Goal: Obtain resource: Obtain resource

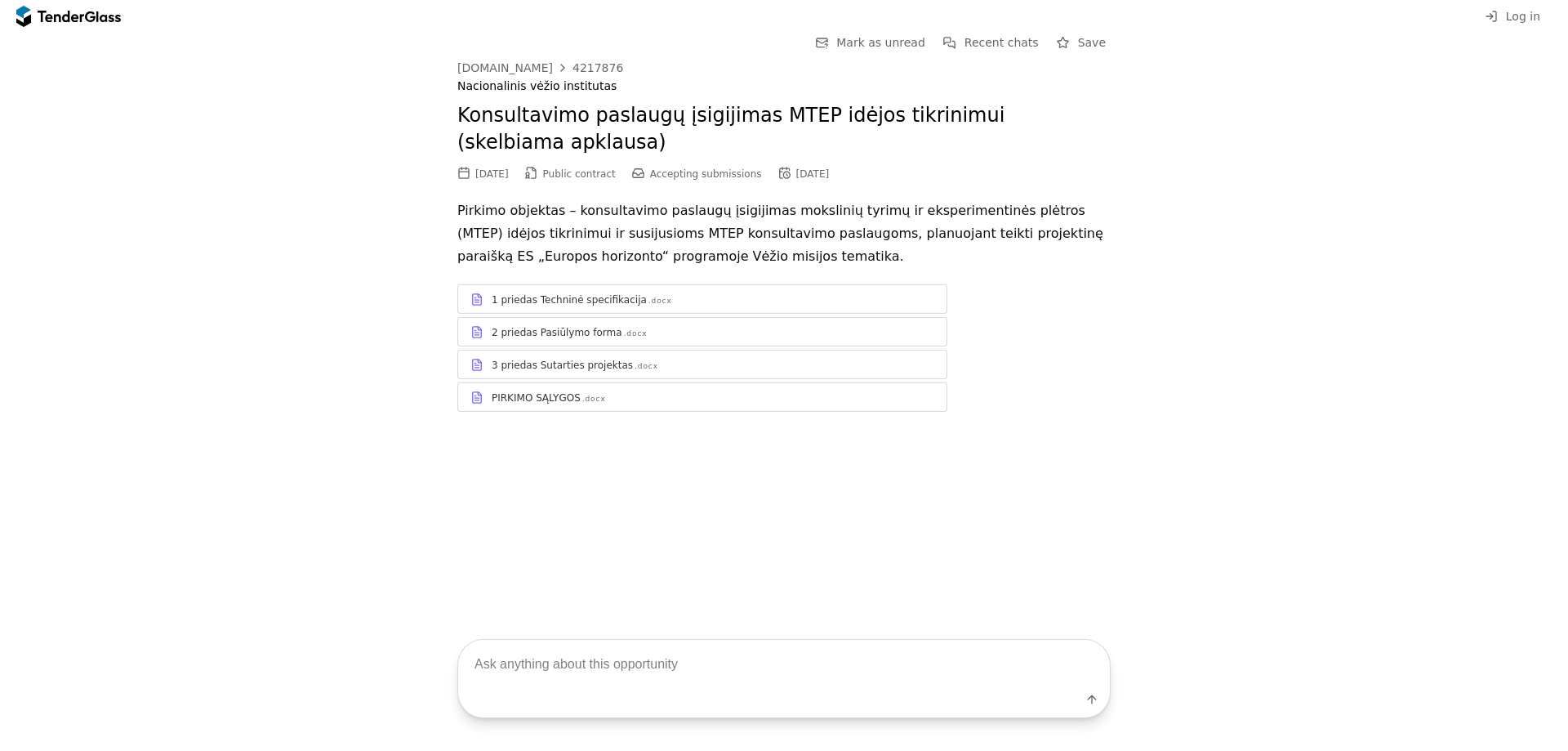
click at [501, 305] on div "1 priedas Techninė specifikacija" at bounding box center [570, 300] width 155 height 13
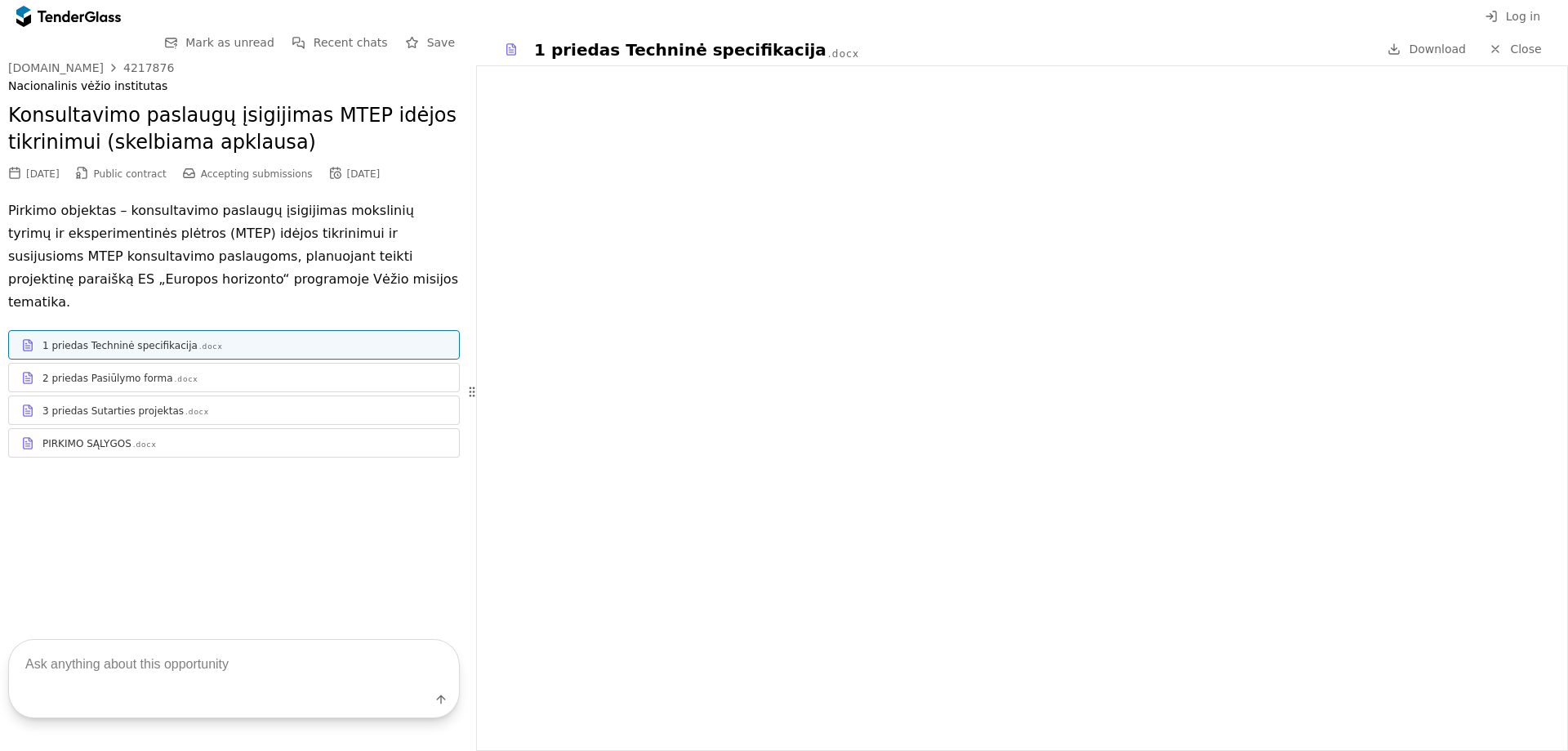
click at [175, 375] on div ".docx" at bounding box center [187, 379] width 24 height 10
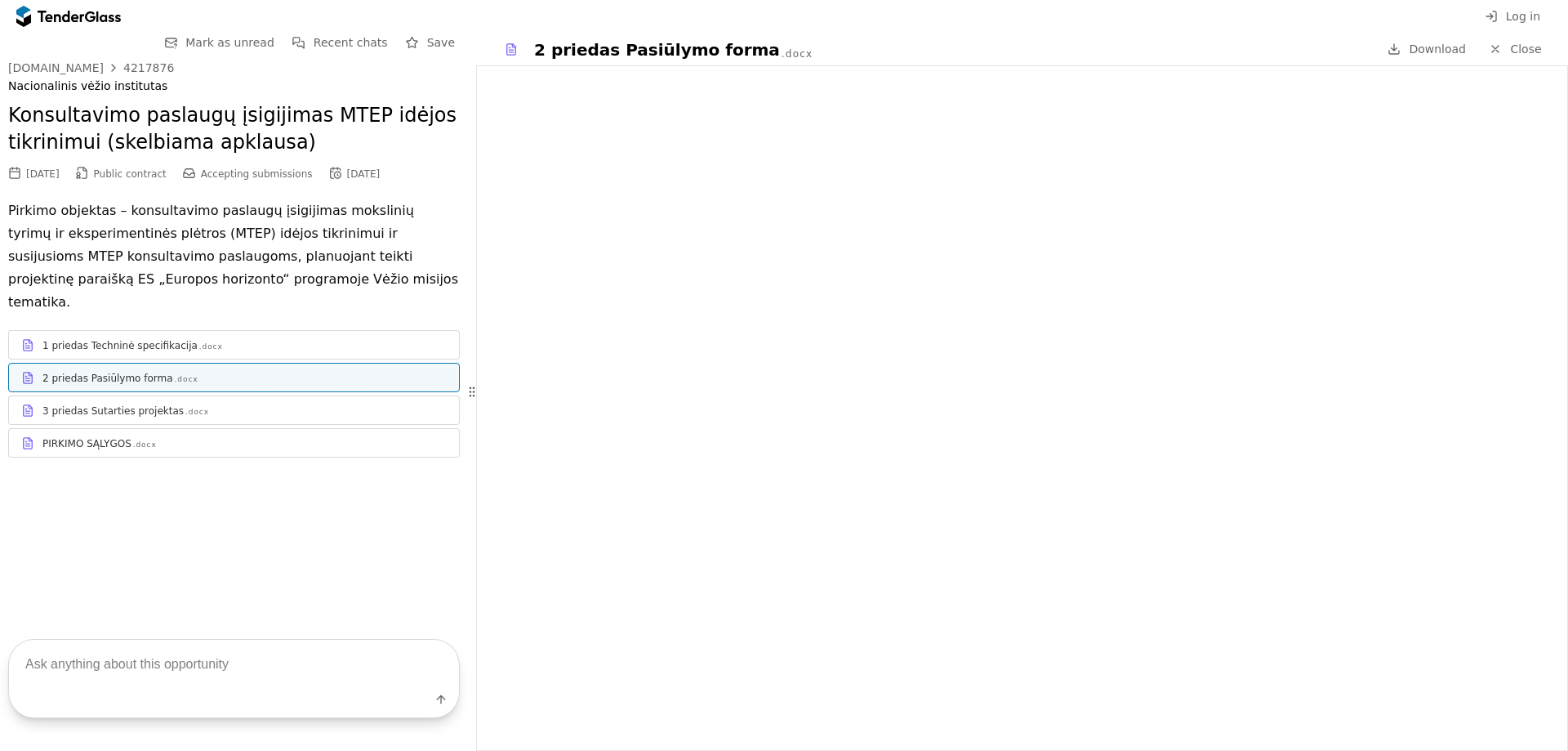
click at [209, 404] on div "3 priedas Sutarties projektas .docx" at bounding box center [244, 411] width 404 height 13
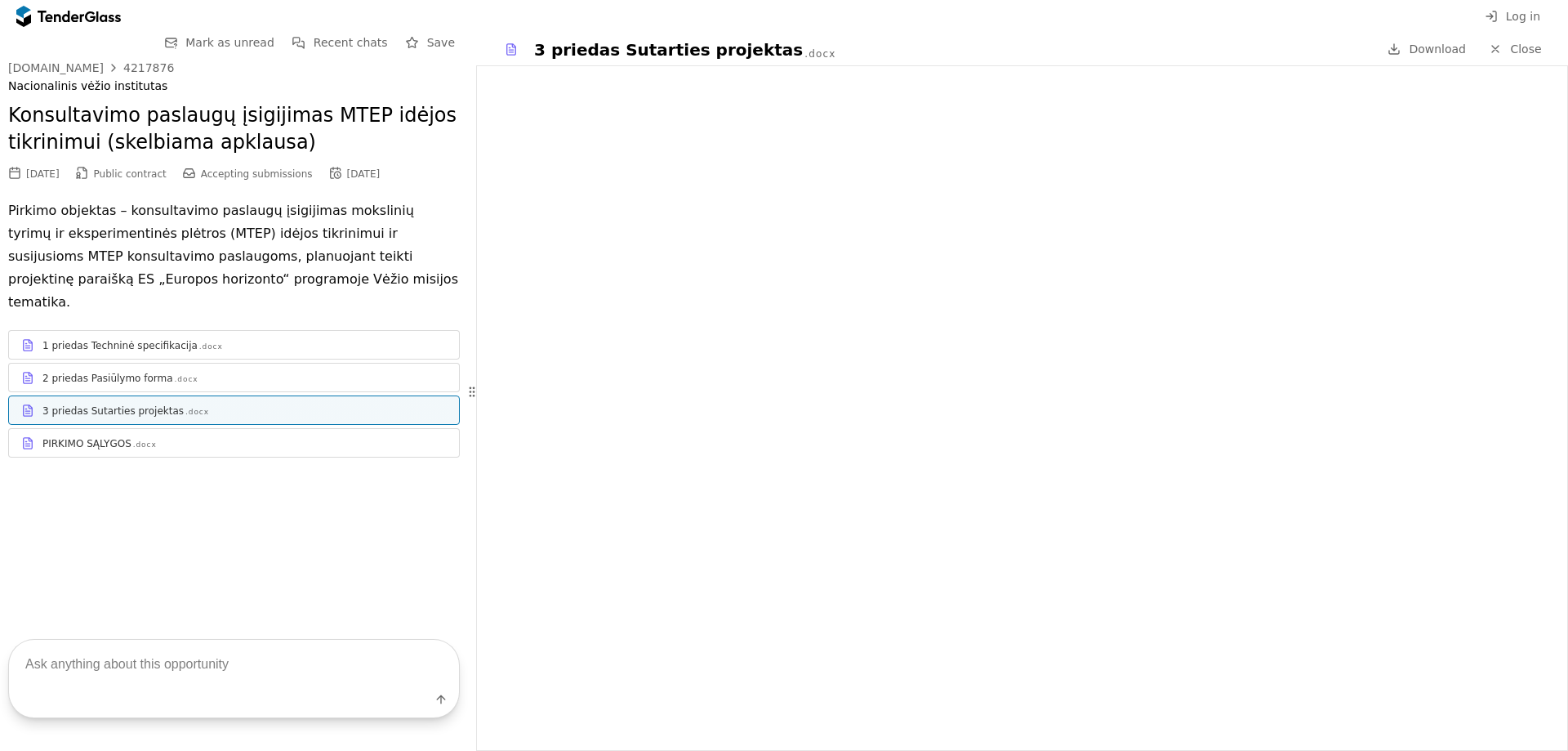
click at [210, 433] on div "PIRKIMO SĄLYGOS .docx" at bounding box center [234, 443] width 450 height 20
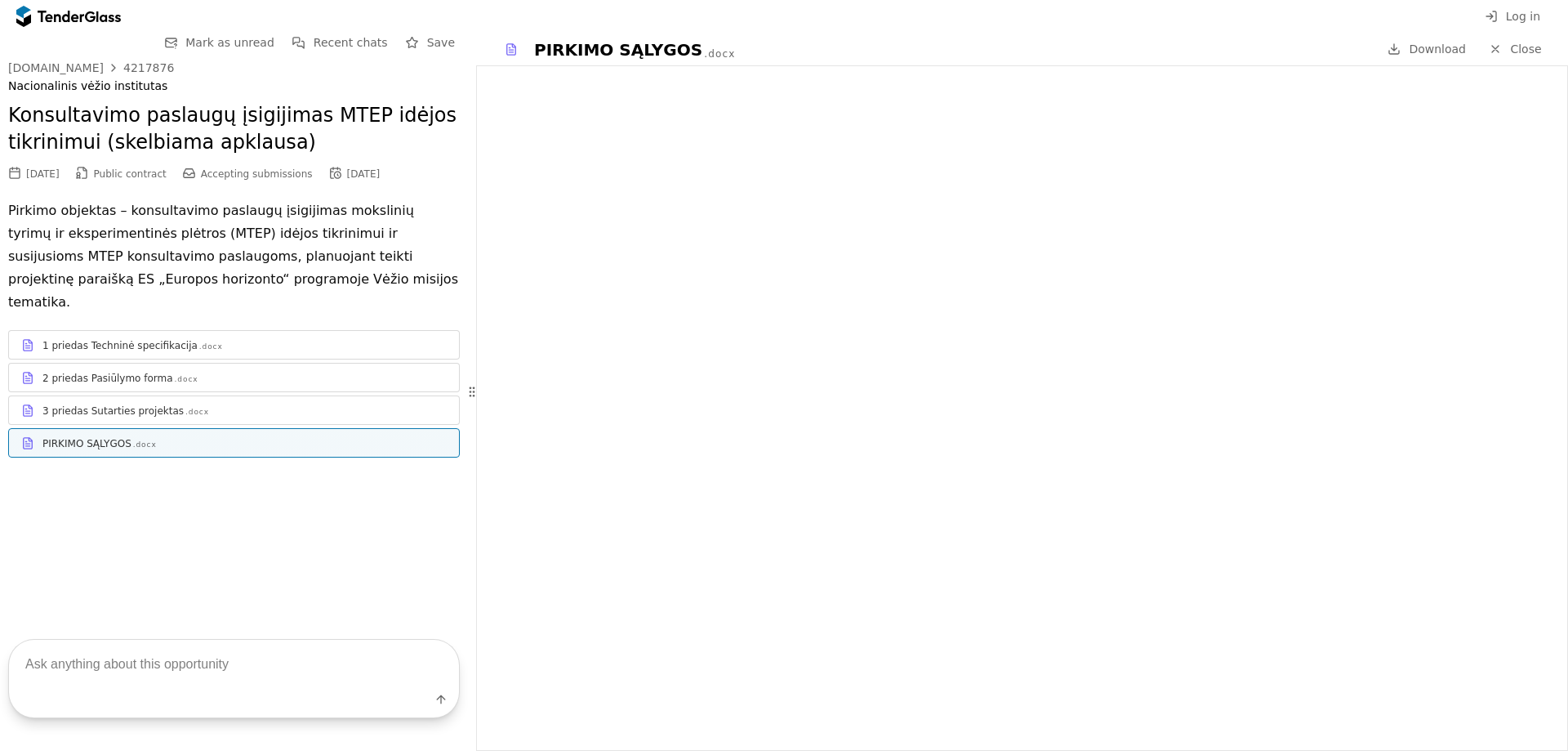
click at [152, 339] on div "1 priedas Techninė specifikacija" at bounding box center [120, 346] width 155 height 13
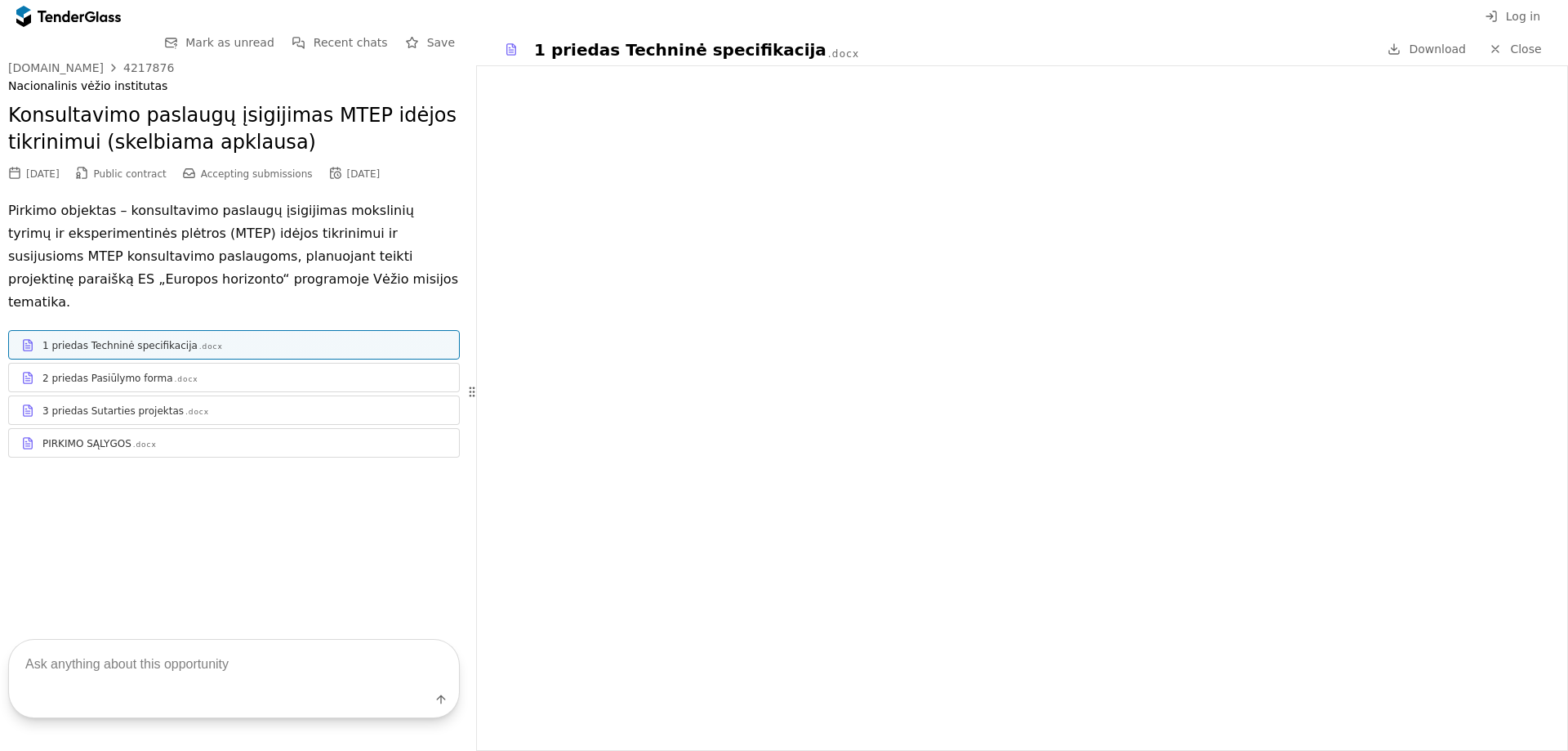
click at [106, 142] on h2 "Konsultavimo paslaugų įsigijimas MTEP idėjos tikrinimui (skelbiama apklausa)" at bounding box center [234, 129] width 452 height 55
click at [135, 62] on div "4217876" at bounding box center [148, 68] width 51 height 11
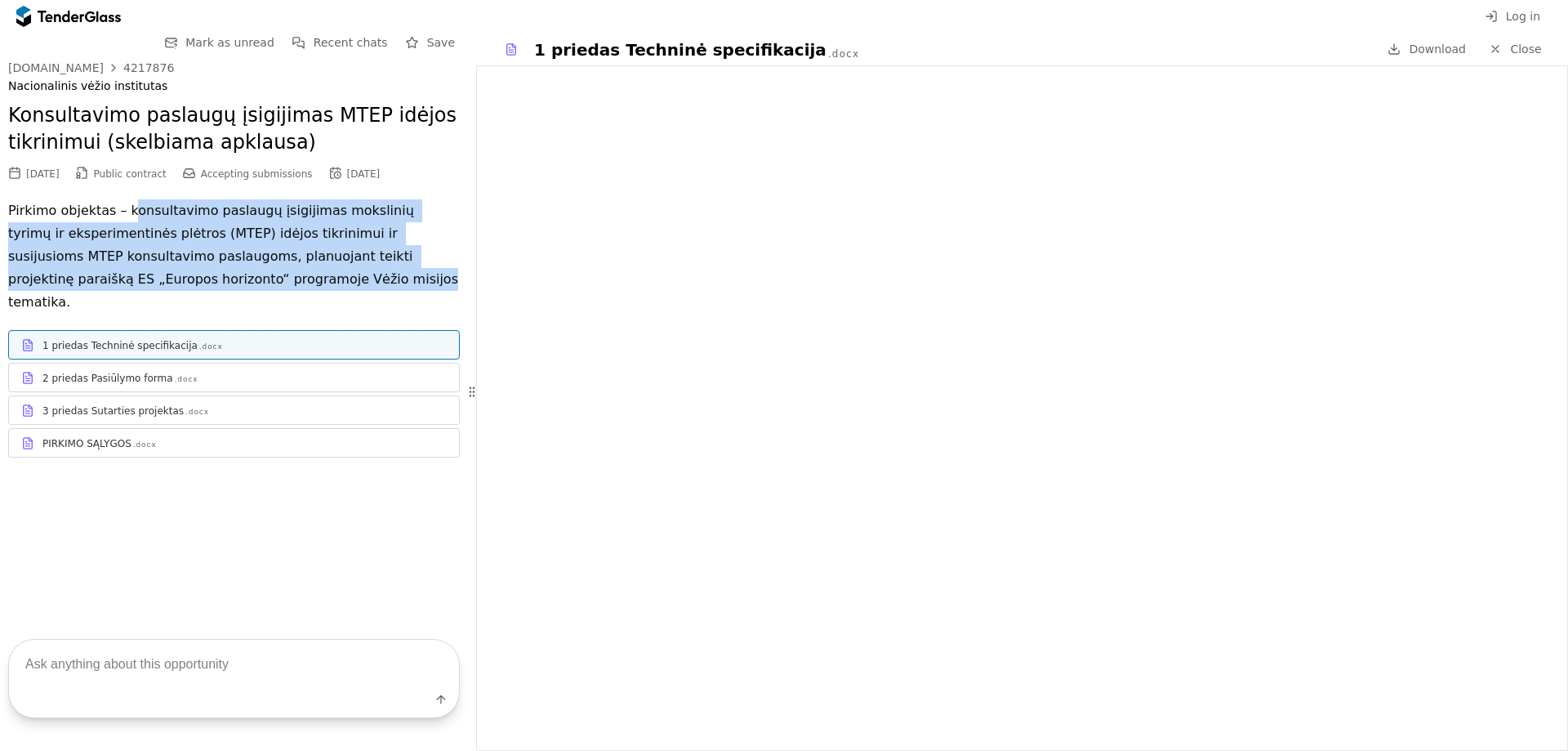
drag, startPoint x: 123, startPoint y: 215, endPoint x: 216, endPoint y: 279, distance: 112.9
click at [216, 279] on p "Pirkimo objektas – konsultavimo paslaugų įsigijimas mokslinių tyrimų ir eksperi…" at bounding box center [234, 257] width 452 height 115
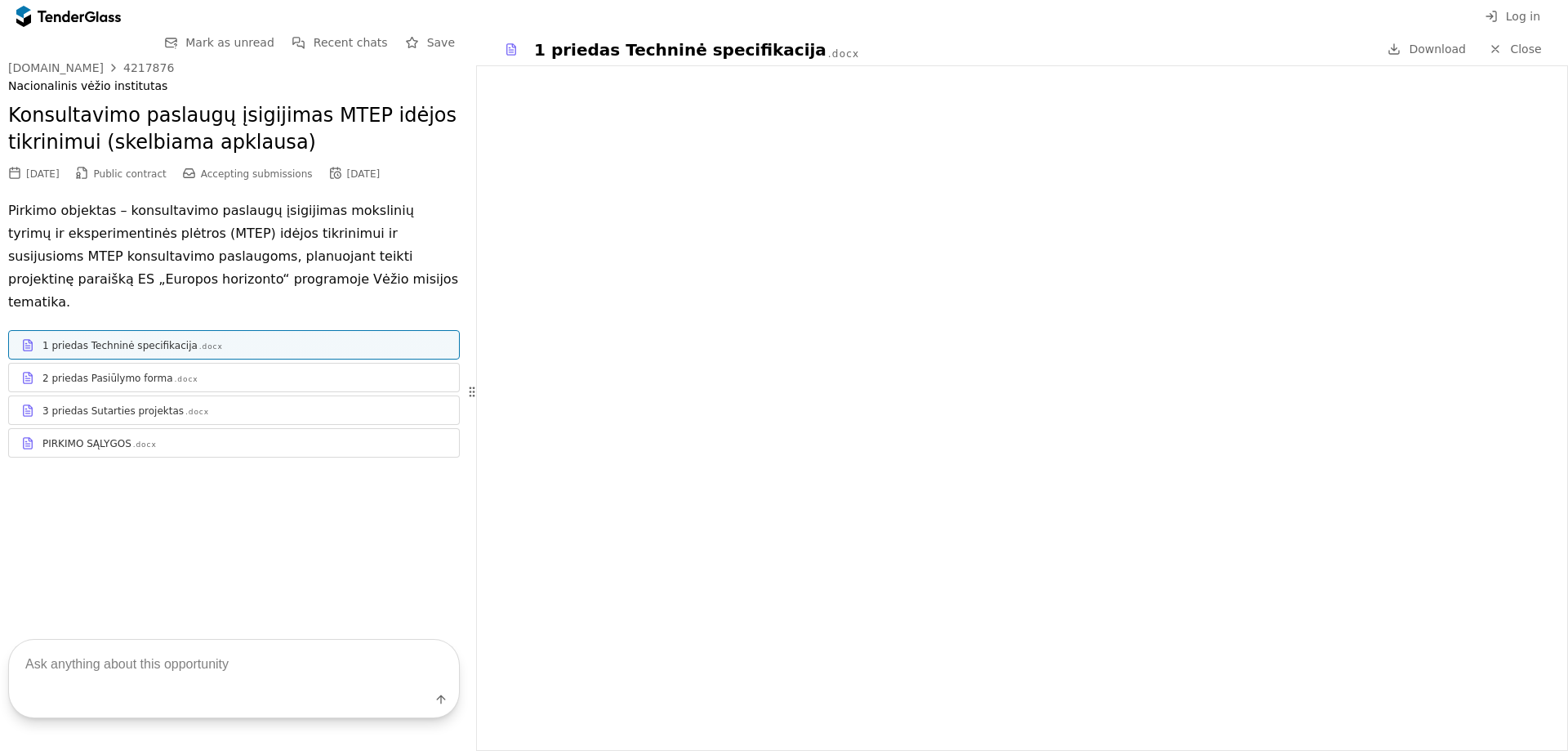
click at [242, 368] on link "2 priedas Pasiūlymo forma .docx" at bounding box center [234, 377] width 452 height 30
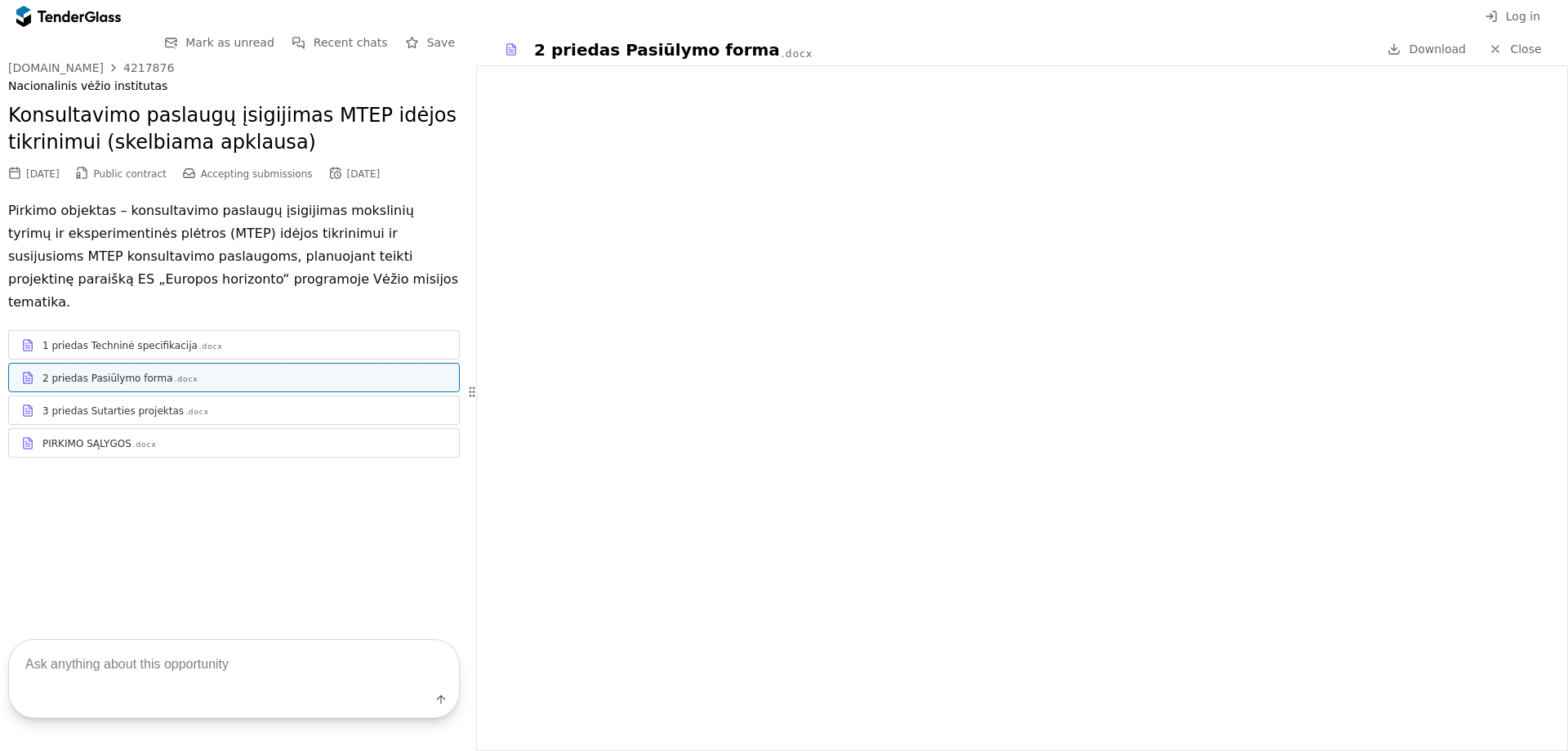
click at [239, 404] on div "3 priedas Sutarties projektas .docx" at bounding box center [244, 411] width 404 height 13
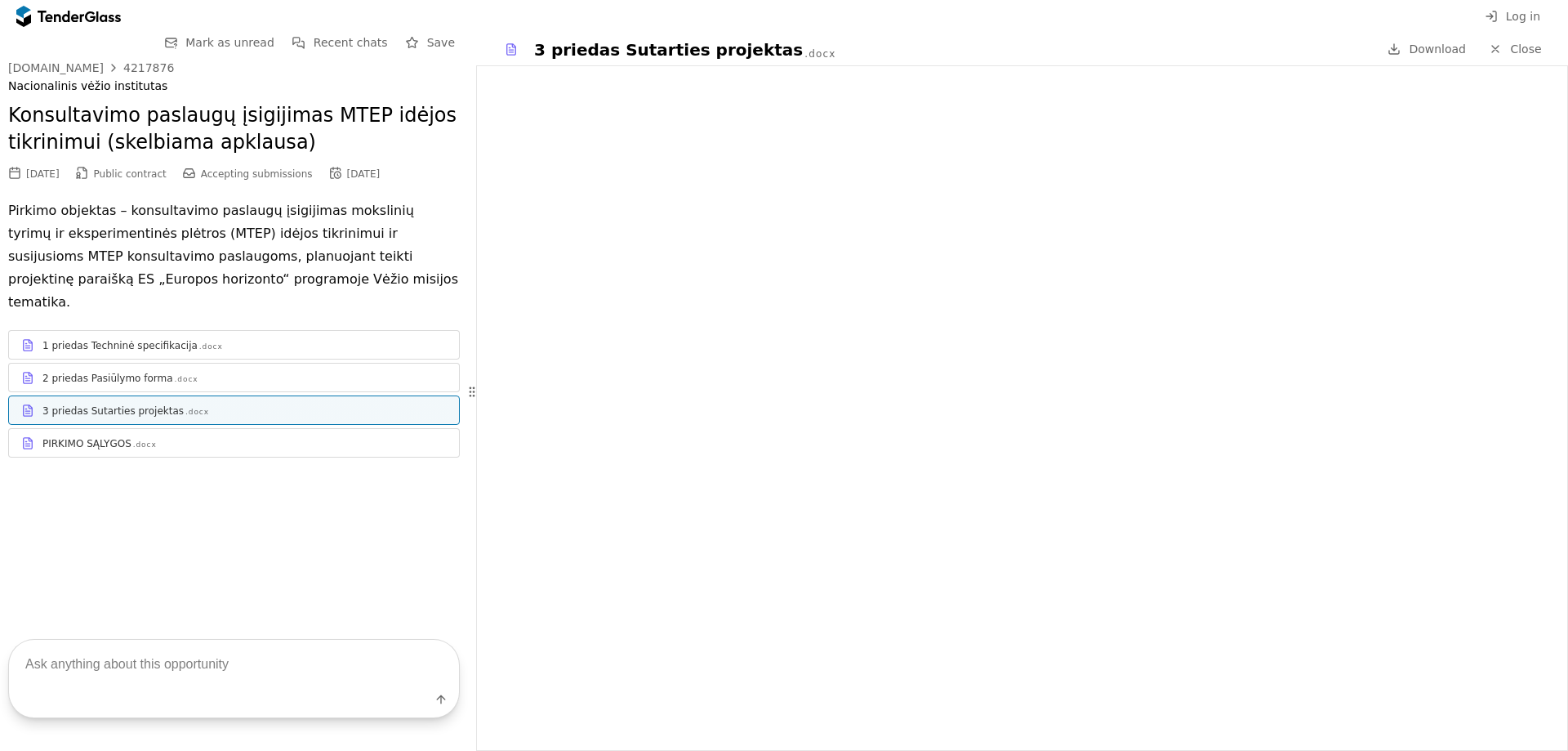
click at [244, 437] on div "PIRKIMO SĄLYGOS .docx" at bounding box center [244, 444] width 404 height 13
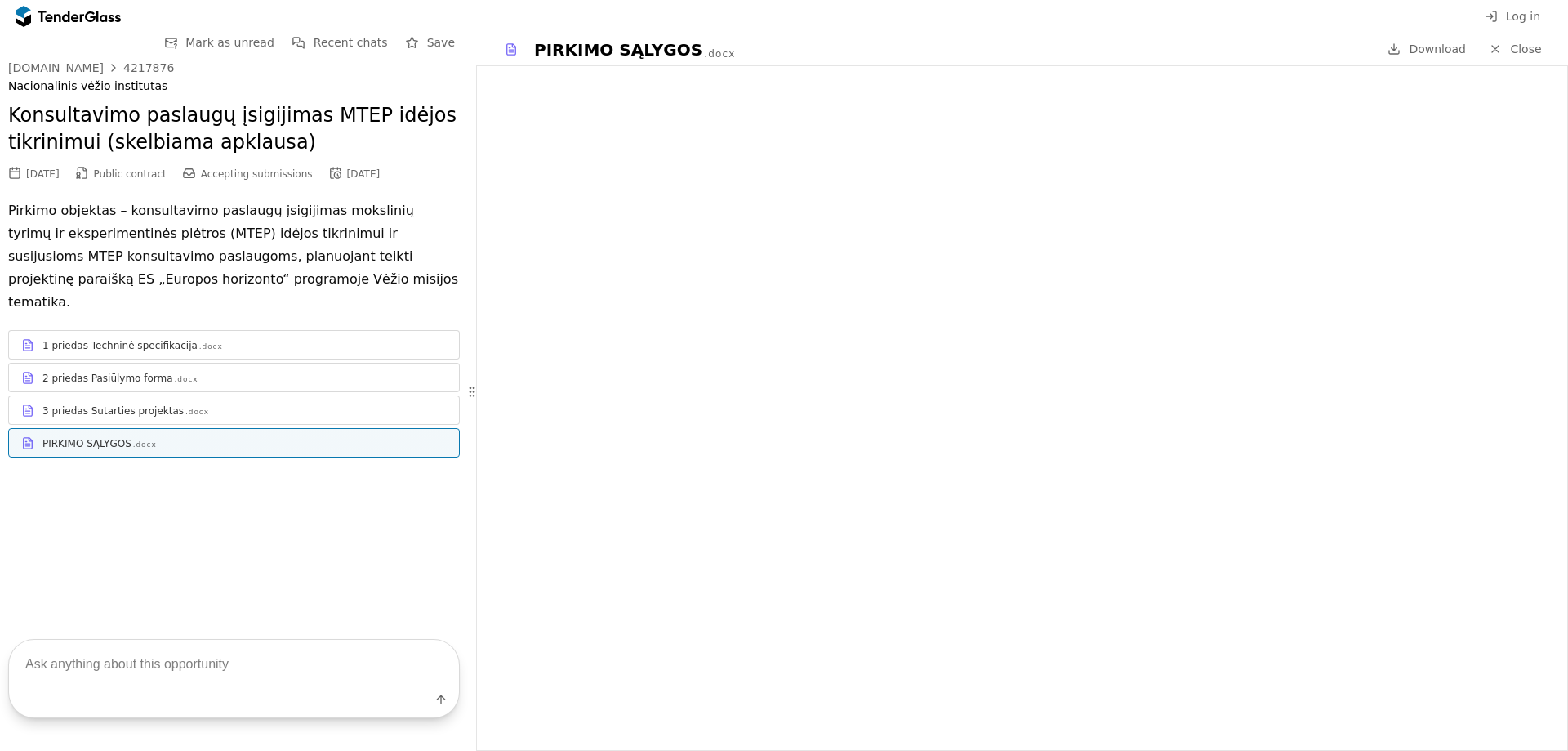
click at [1538, 53] on span "Close" at bounding box center [1525, 49] width 31 height 13
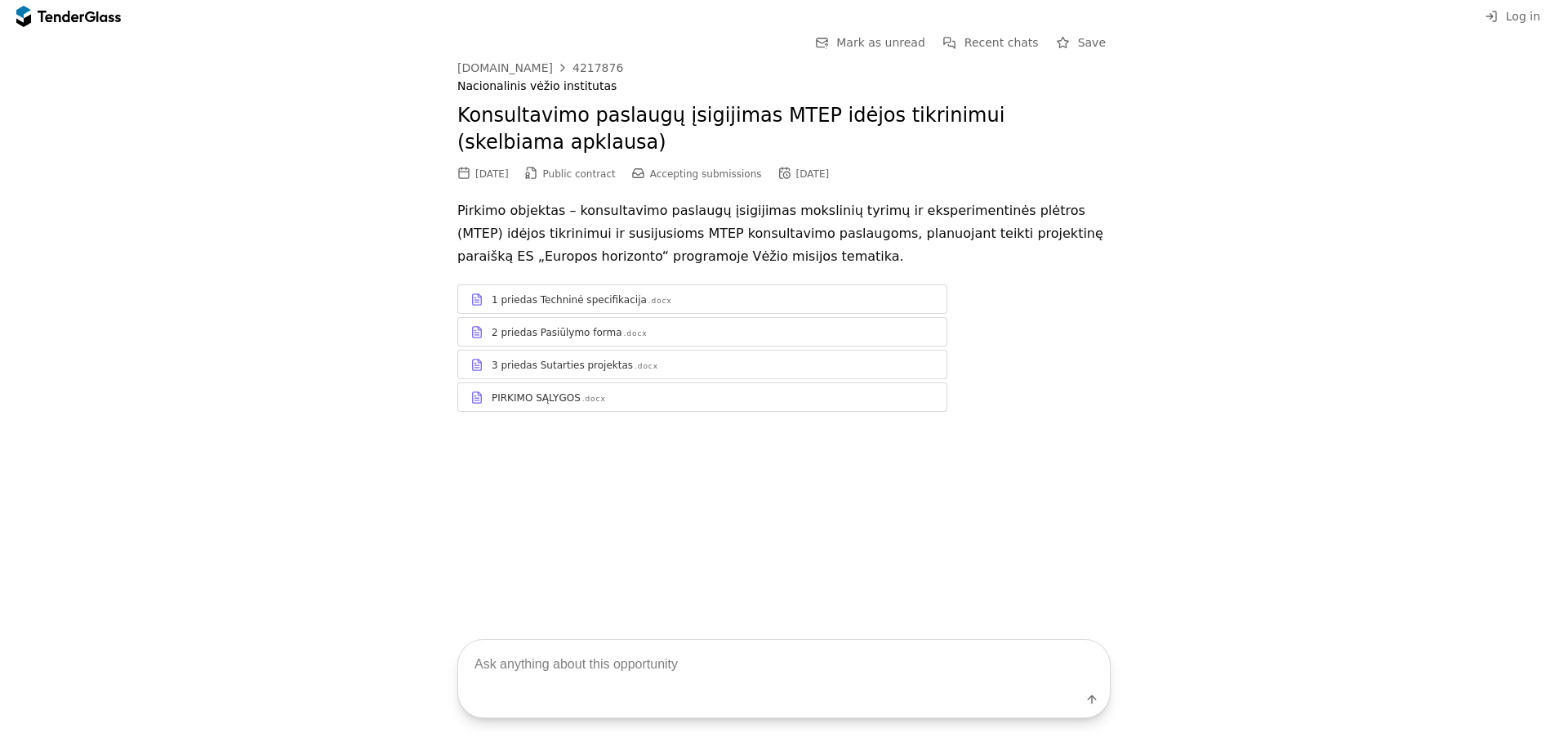
click at [1306, 206] on div "Go Back Mark as unread Recent chats Save viesiejipirkimai.lt 4217876 Nacionalin…" at bounding box center [784, 234] width 1551 height 404
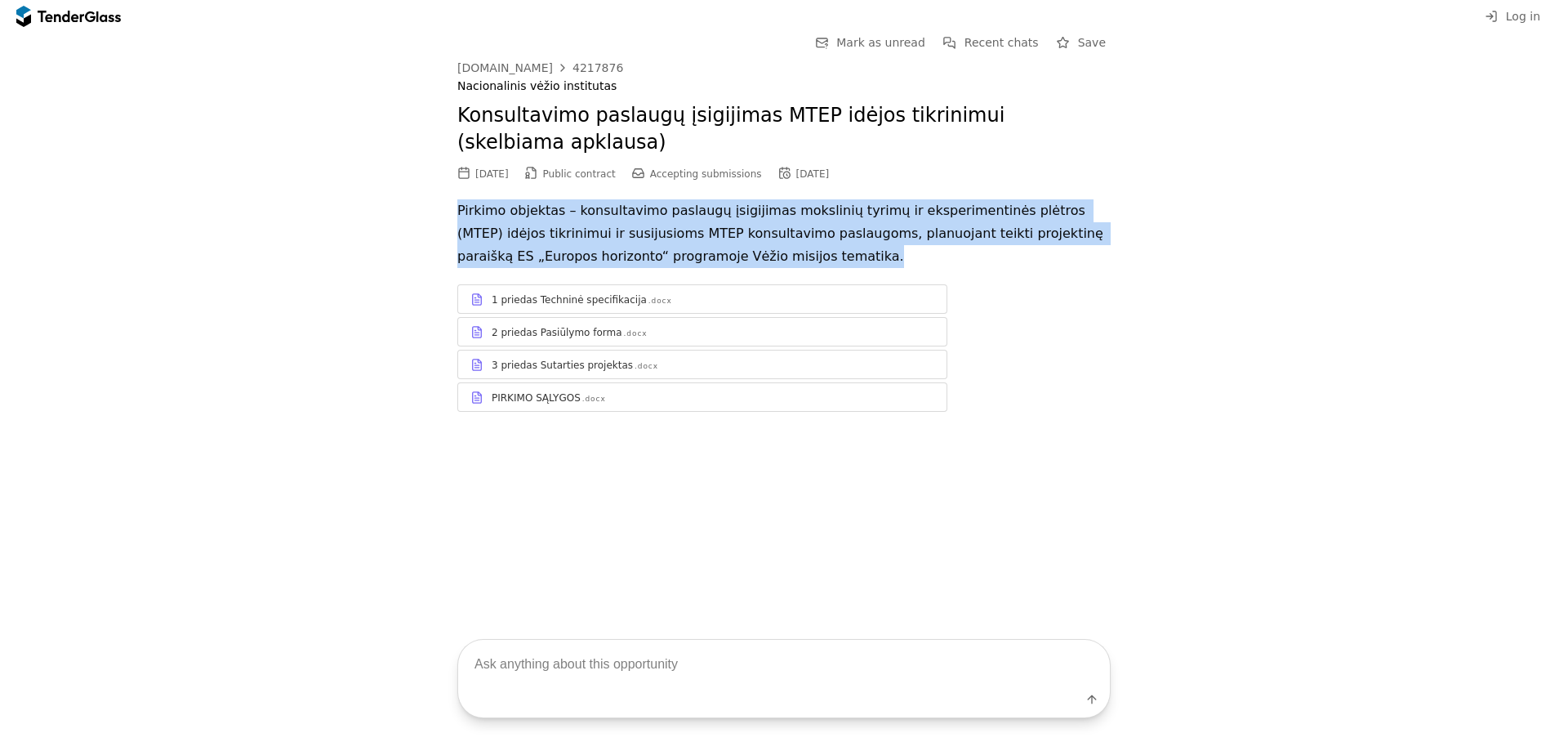
drag, startPoint x: 734, startPoint y: 260, endPoint x: 452, endPoint y: 220, distance: 284.8
click at [452, 220] on div "Go Back Mark as unread Recent chats Save viesiejipirkimai.lt 4217876 Nacionalin…" at bounding box center [784, 234] width 1551 height 404
copy p "Pirkimo objektas – konsultavimo paslaugų įsigijimas mokslinių tyrimų ir eksperi…"
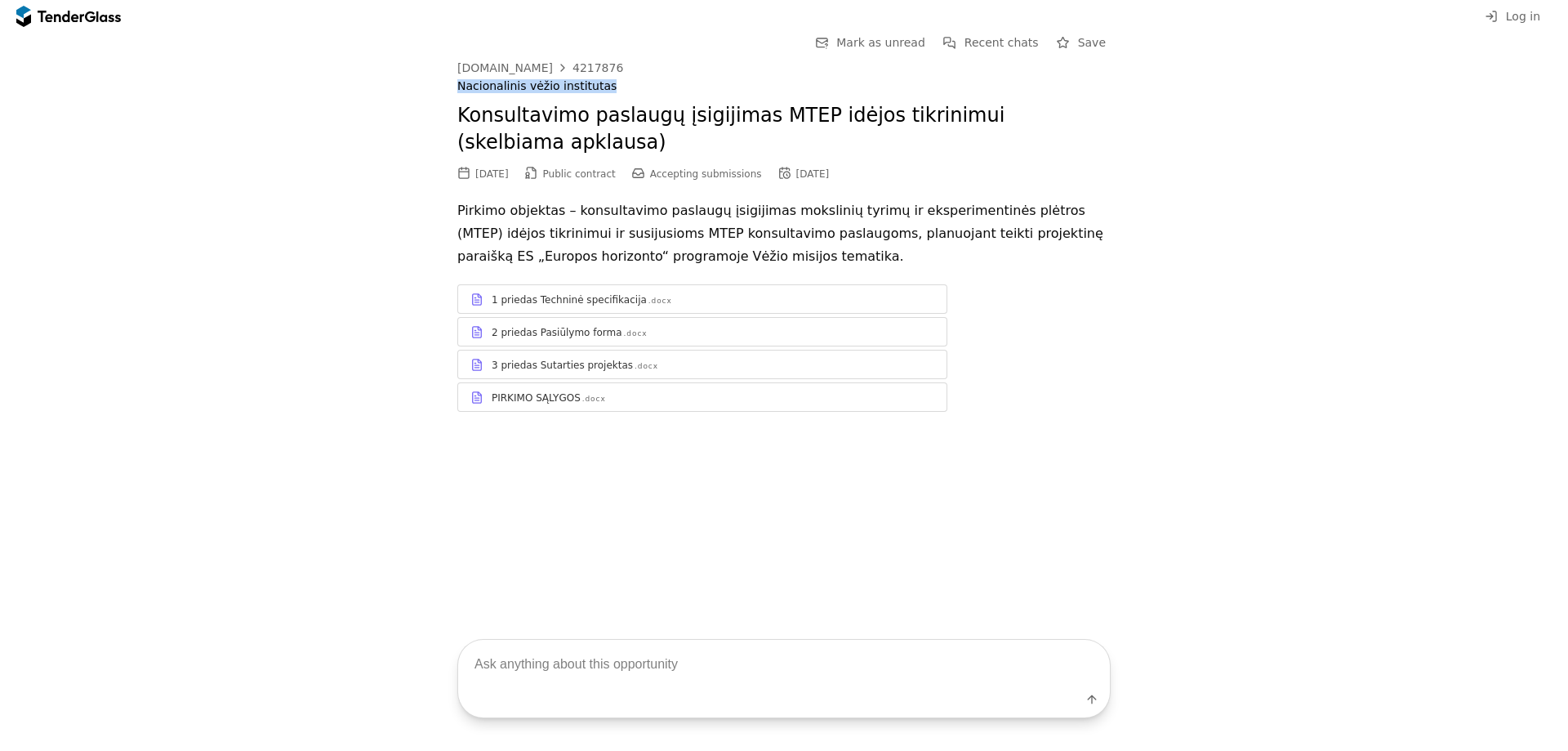
drag, startPoint x: 452, startPoint y: 93, endPoint x: 599, endPoint y: 92, distance: 147.0
click at [599, 92] on div "Go Back Mark as unread Recent chats Save viesiejipirkimai.lt 4217876 Nacionalin…" at bounding box center [784, 234] width 1551 height 404
copy div "Nacionalinis vėžio institutas"
drag, startPoint x: 850, startPoint y: 174, endPoint x: 792, endPoint y: 179, distance: 58.2
click at [792, 179] on div "[DATE] Public contract Accepting submissions [DATE]" at bounding box center [784, 173] width 654 height 18
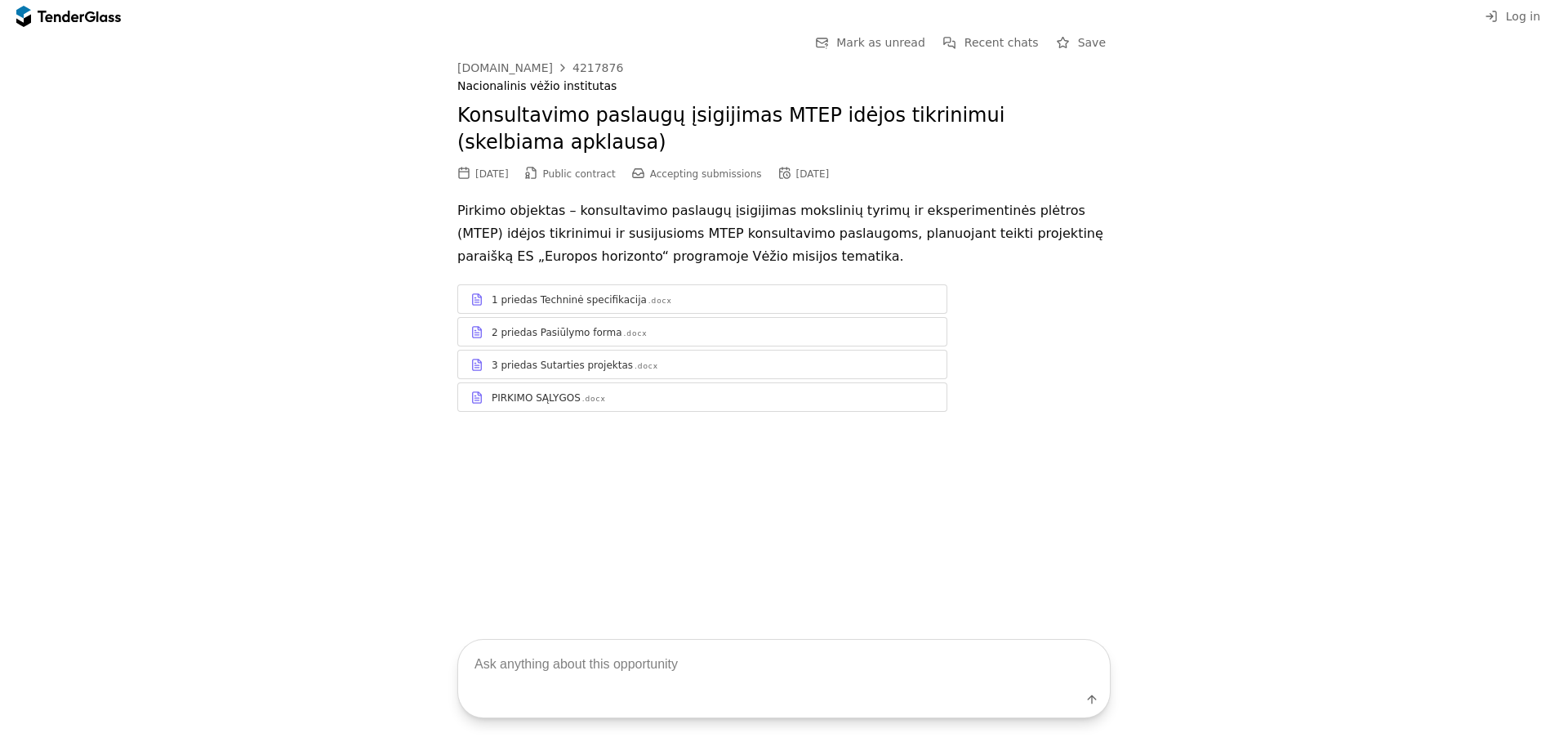
copy div "[DATE]"
